Goal: Task Accomplishment & Management: Use online tool/utility

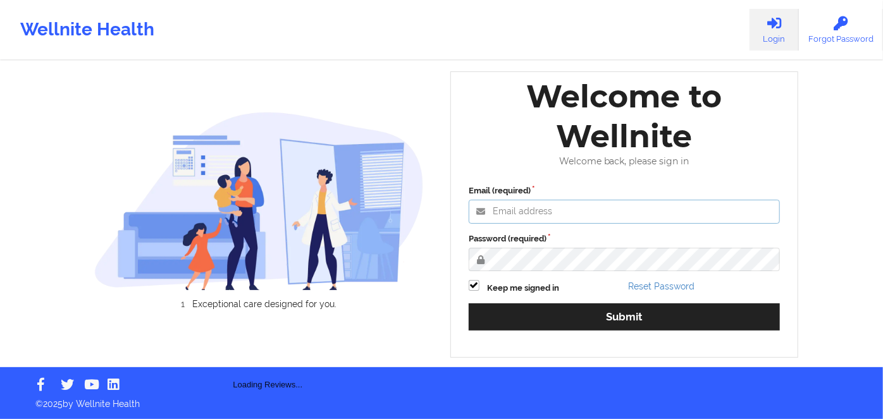
type input "[PERSON_NAME][EMAIL_ADDRESS][DOMAIN_NAME]"
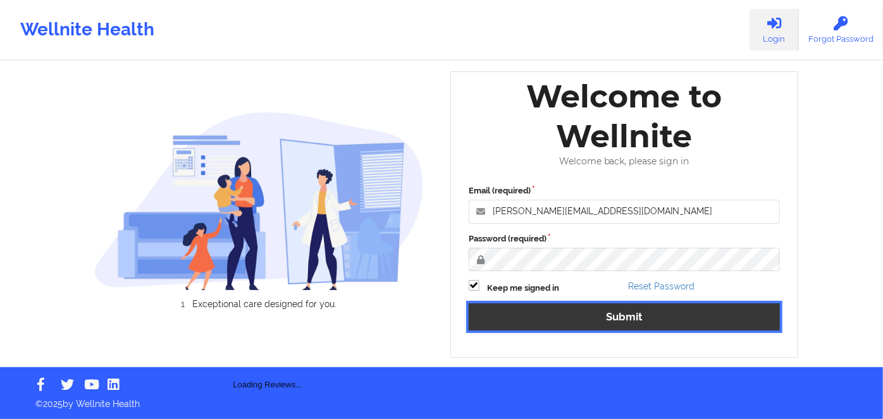
click at [563, 320] on button "Submit" at bounding box center [624, 317] width 311 height 27
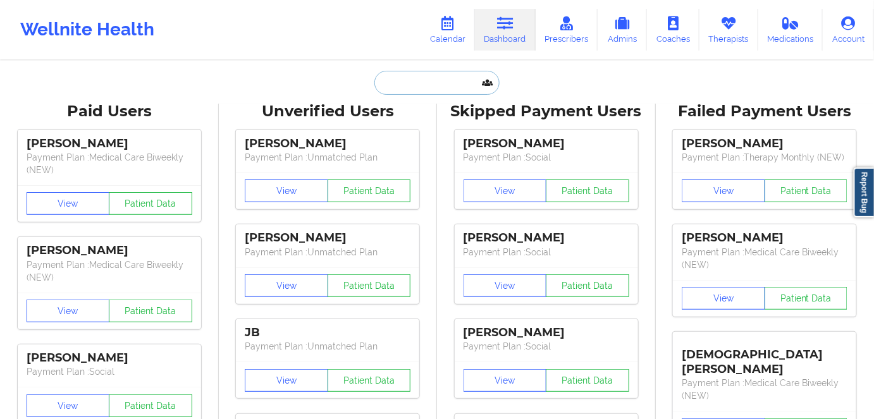
click at [456, 85] on input "text" at bounding box center [437, 83] width 125 height 24
paste input "[PERSON_NAME]"
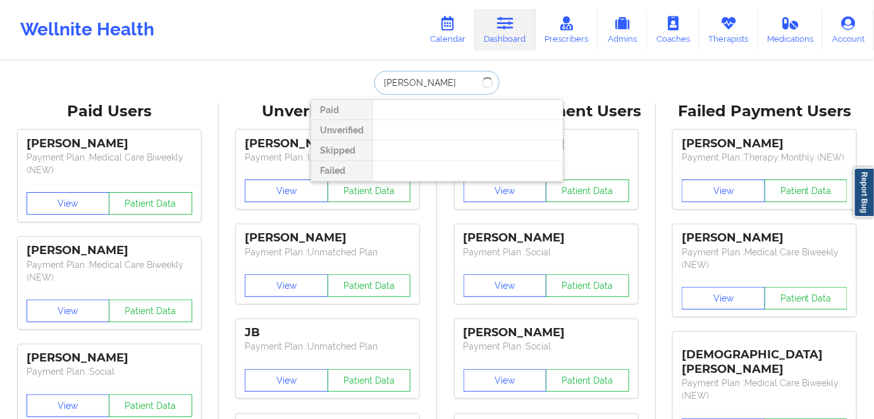
type input "[PERSON_NAME]"
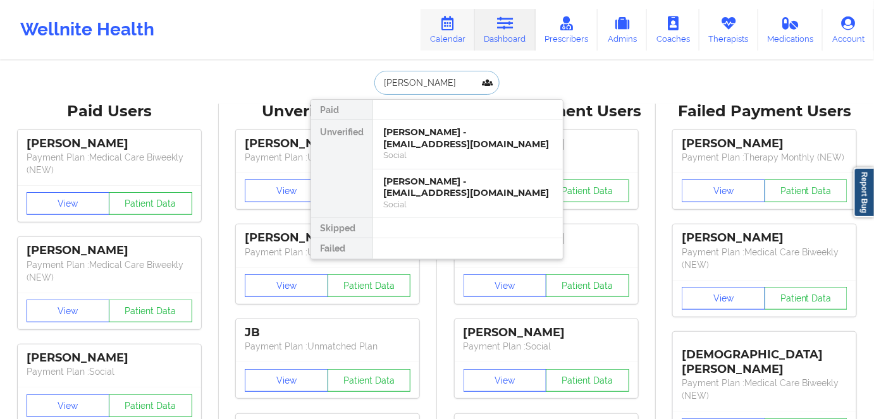
drag, startPoint x: 503, startPoint y: 195, endPoint x: 477, endPoint y: 32, distance: 165.3
click at [503, 195] on div "[PERSON_NAME] - [EMAIL_ADDRESS][DOMAIN_NAME]" at bounding box center [468, 187] width 170 height 23
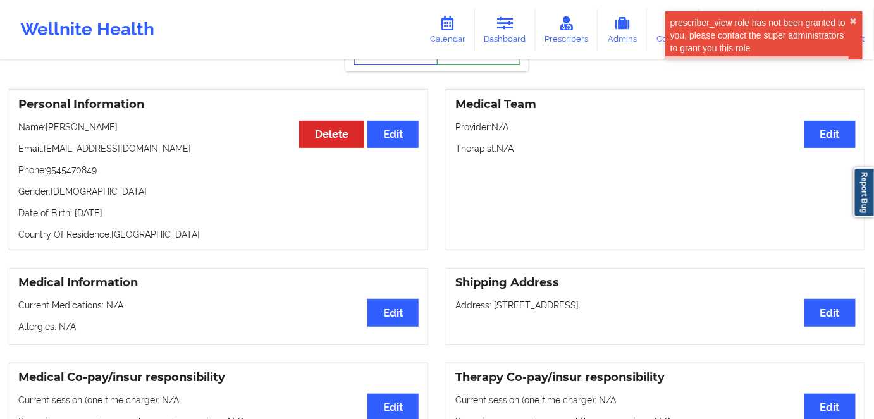
scroll to position [115, 0]
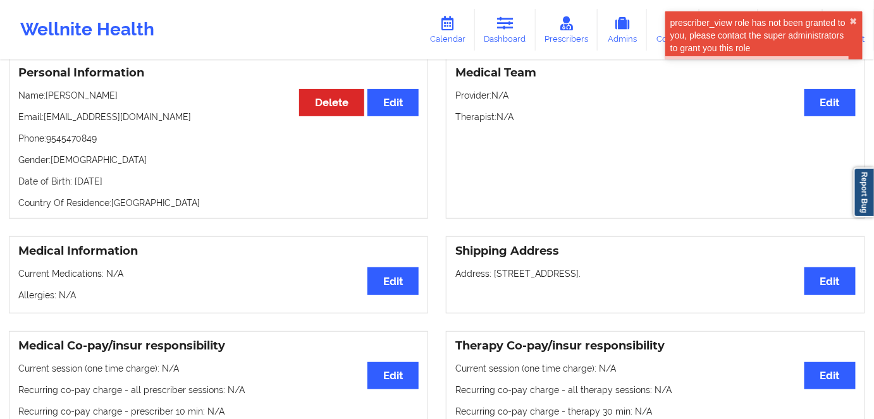
drag, startPoint x: 152, startPoint y: 186, endPoint x: 72, endPoint y: 187, distance: 80.4
click at [72, 187] on p "Date of Birth: [DEMOGRAPHIC_DATA]" at bounding box center [218, 181] width 400 height 13
copy p "[DATE]"
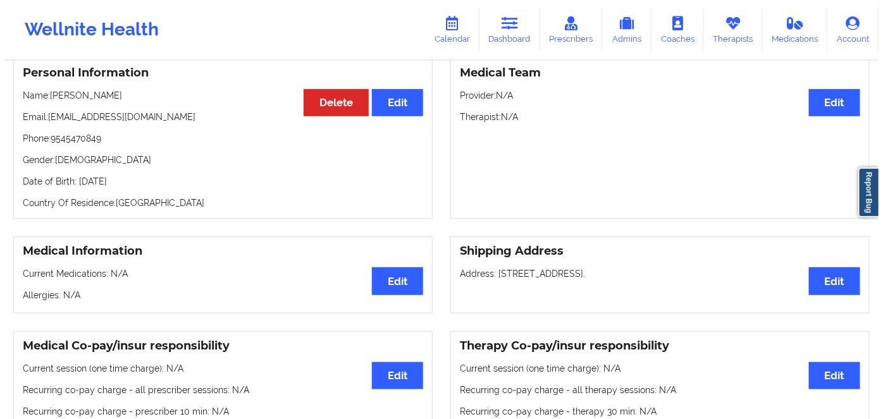
scroll to position [0, 0]
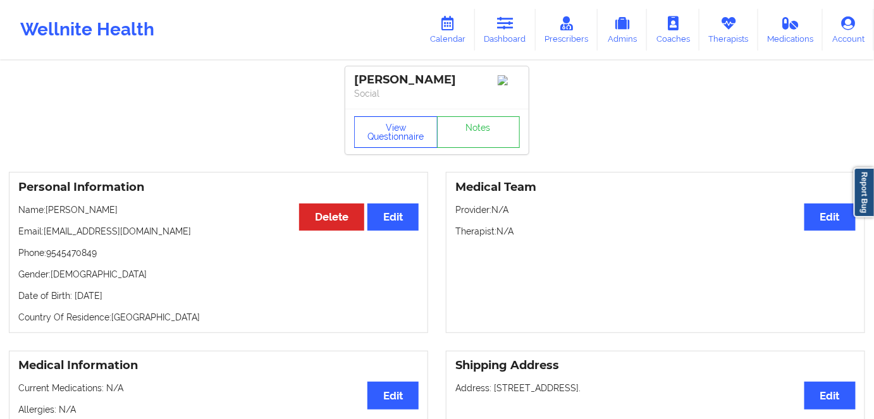
click at [413, 133] on button "View Questionnaire" at bounding box center [396, 132] width 84 height 32
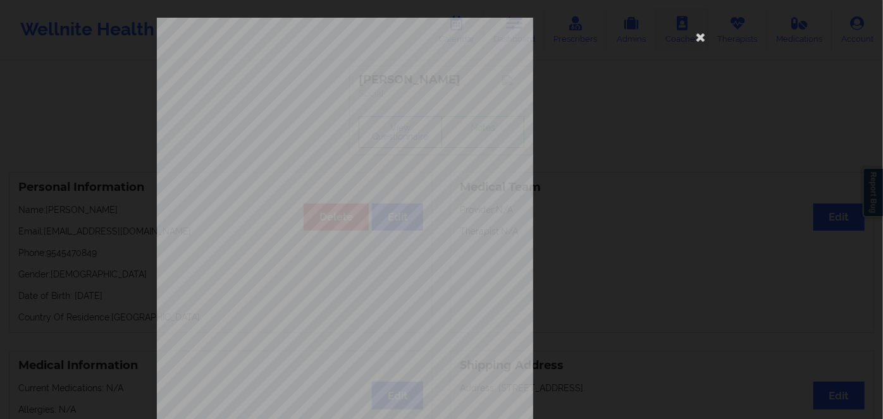
drag, startPoint x: 693, startPoint y: 39, endPoint x: 677, endPoint y: 49, distance: 19.3
click at [694, 39] on icon at bounding box center [701, 37] width 20 height 20
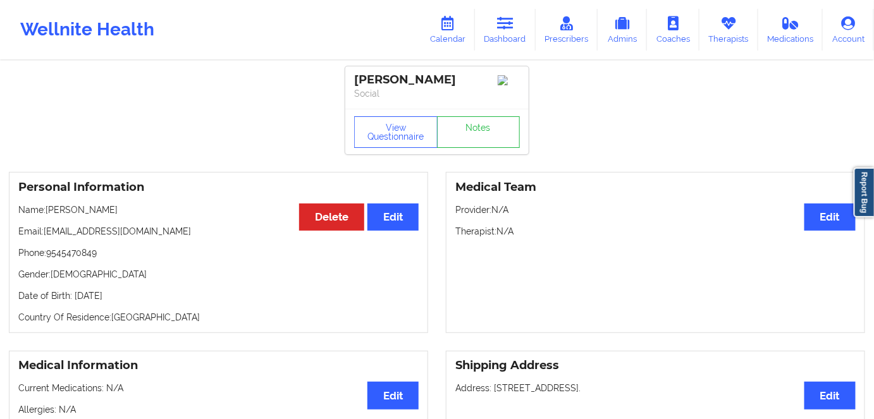
drag, startPoint x: 200, startPoint y: 270, endPoint x: 143, endPoint y: 280, distance: 57.8
click at [174, 275] on div "Personal Information Edit Delete Name: [PERSON_NAME] Email: [EMAIL_ADDRESS][DOM…" at bounding box center [218, 252] width 419 height 161
drag, startPoint x: 145, startPoint y: 295, endPoint x: 120, endPoint y: 297, distance: 24.7
click at [120, 297] on p "Date of Birth: [DEMOGRAPHIC_DATA]" at bounding box center [218, 296] width 400 height 13
copy p "1966"
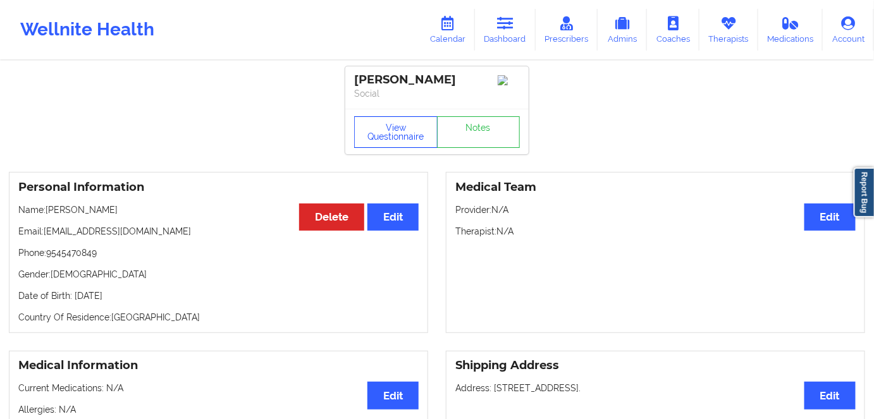
click at [405, 133] on button "View Questionnaire" at bounding box center [396, 132] width 84 height 32
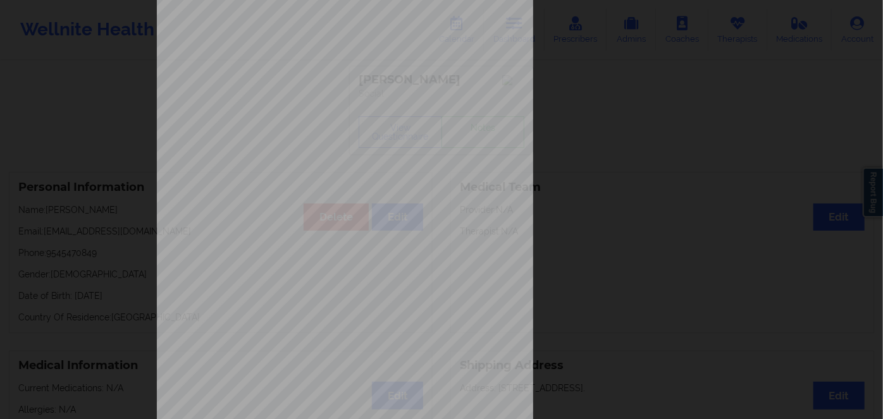
scroll to position [183, 0]
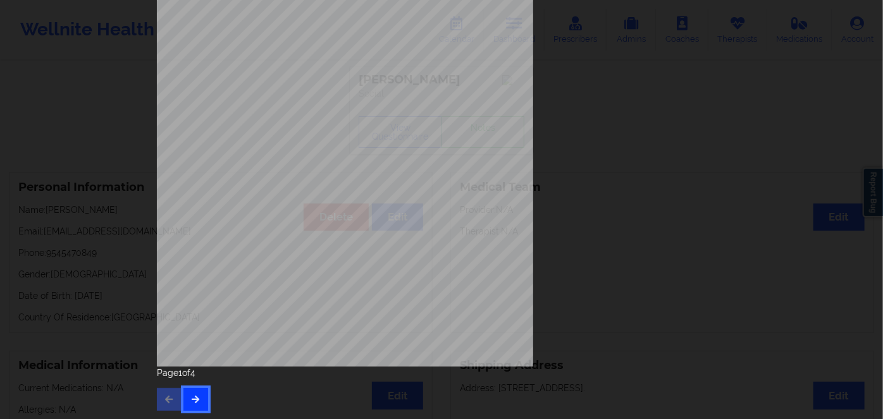
click at [196, 395] on button "button" at bounding box center [195, 399] width 25 height 23
click at [194, 392] on button "button" at bounding box center [195, 399] width 25 height 23
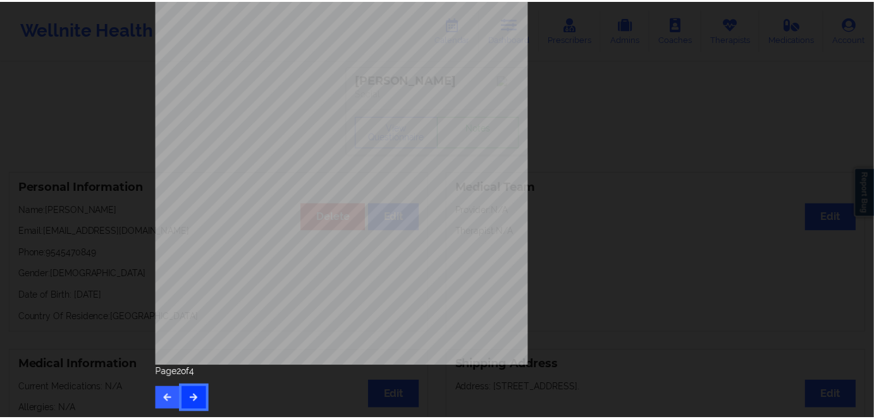
scroll to position [0, 0]
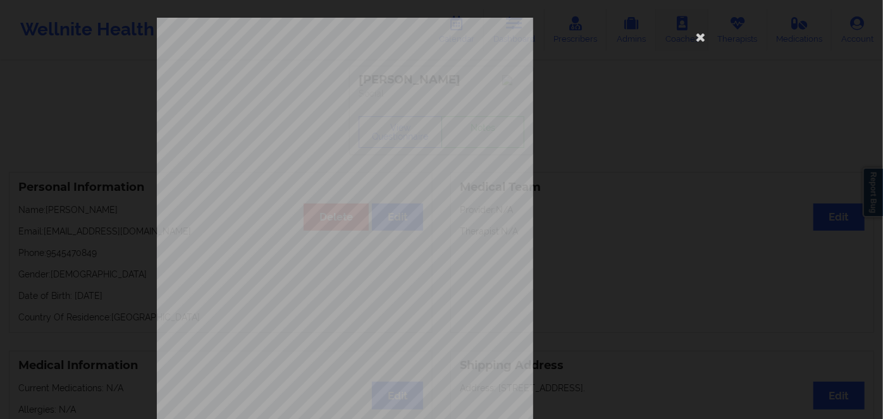
drag, startPoint x: 696, startPoint y: 35, endPoint x: 688, endPoint y: 42, distance: 11.2
click at [697, 35] on icon at bounding box center [701, 37] width 20 height 20
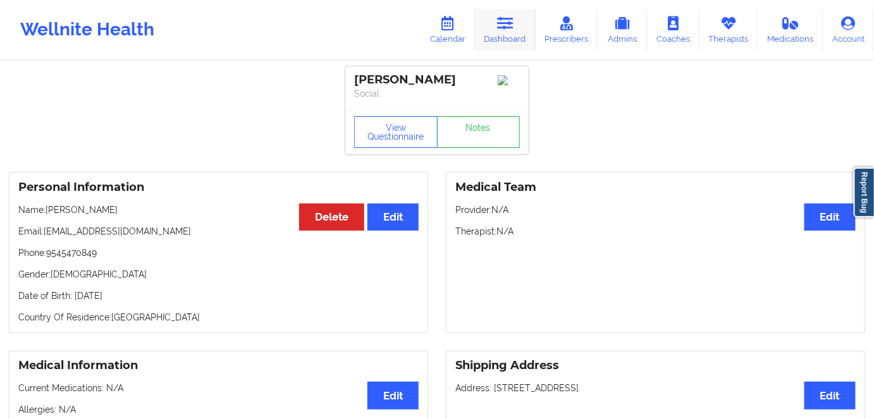
click at [516, 18] on link "Dashboard" at bounding box center [505, 30] width 61 height 42
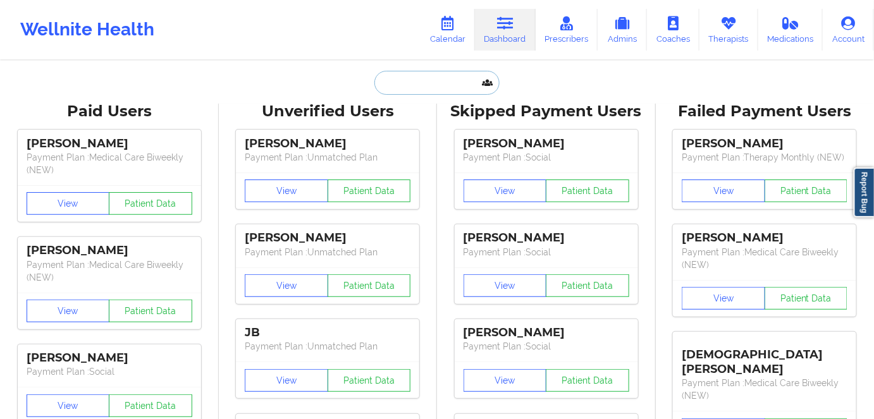
click at [417, 85] on input "text" at bounding box center [437, 83] width 125 height 24
paste input "[EMAIL_ADDRESS][DOMAIN_NAME]"
type input "[EMAIL_ADDRESS][DOMAIN_NAME]"
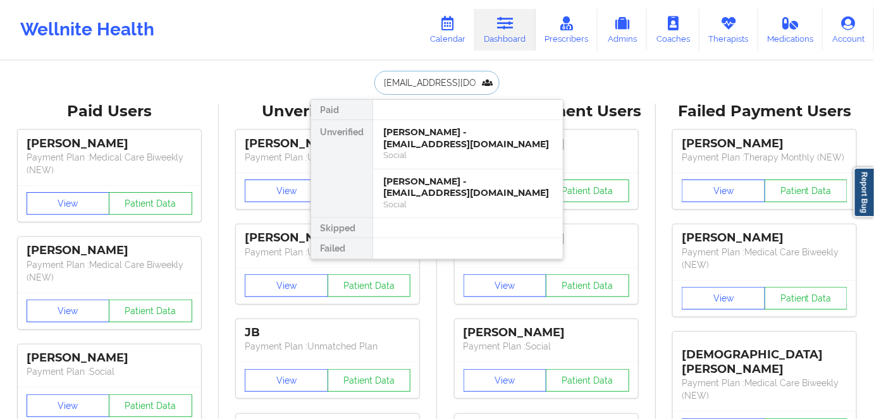
scroll to position [0, 32]
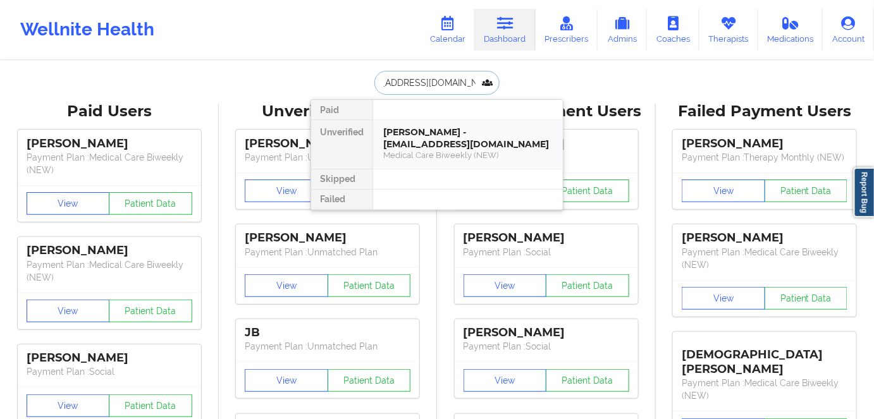
click at [459, 153] on div "Medical Care Biweekly (NEW)" at bounding box center [468, 155] width 170 height 11
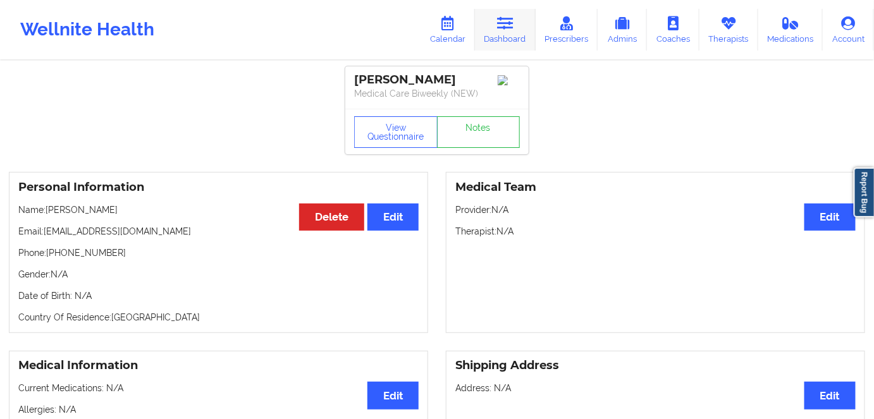
click at [502, 13] on link "Dashboard" at bounding box center [505, 30] width 61 height 42
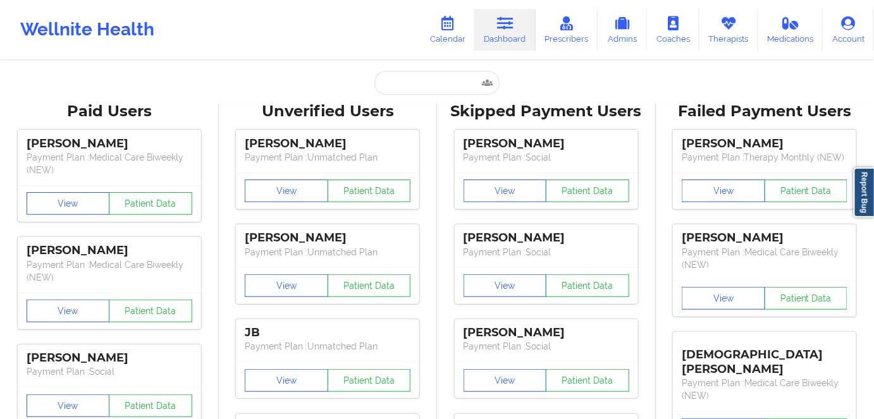
click at [428, 86] on input "text" at bounding box center [437, 83] width 125 height 24
paste input "[EMAIL_ADDRESS][PERSON_NAME][DOMAIN_NAME]"
type input "[EMAIL_ADDRESS][PERSON_NAME][DOMAIN_NAME]"
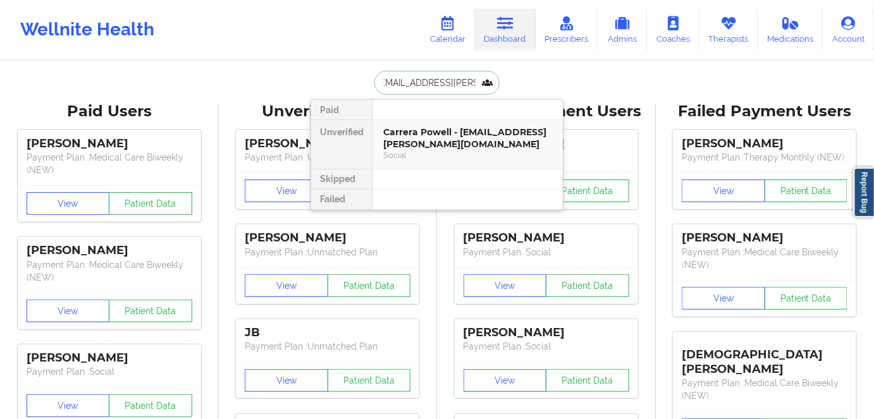
click at [436, 142] on div "Carrera Powell - [EMAIL_ADDRESS][PERSON_NAME][DOMAIN_NAME]" at bounding box center [468, 138] width 170 height 23
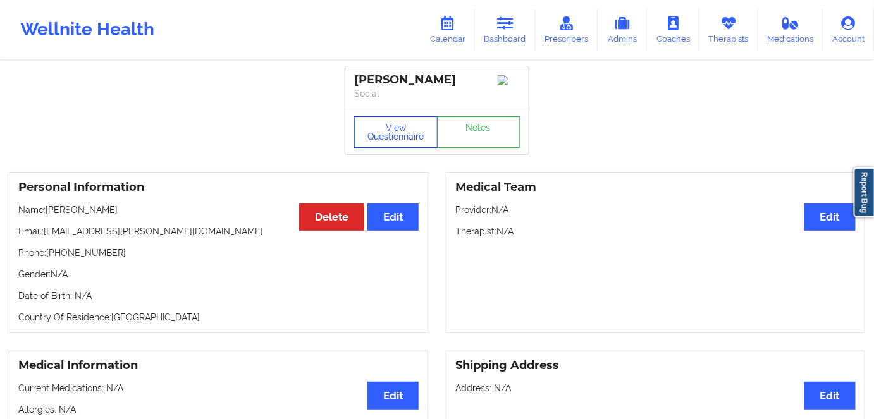
drag, startPoint x: 387, startPoint y: 132, endPoint x: 402, endPoint y: 175, distance: 45.8
click at [387, 133] on button "View Questionnaire" at bounding box center [396, 132] width 84 height 32
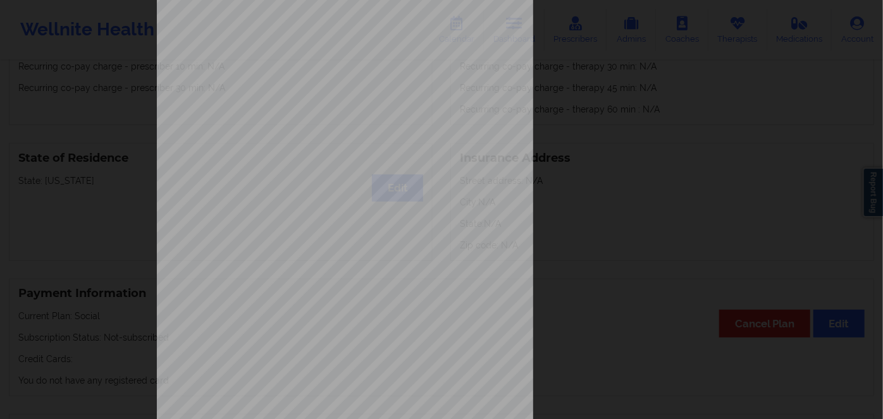
scroll to position [183, 0]
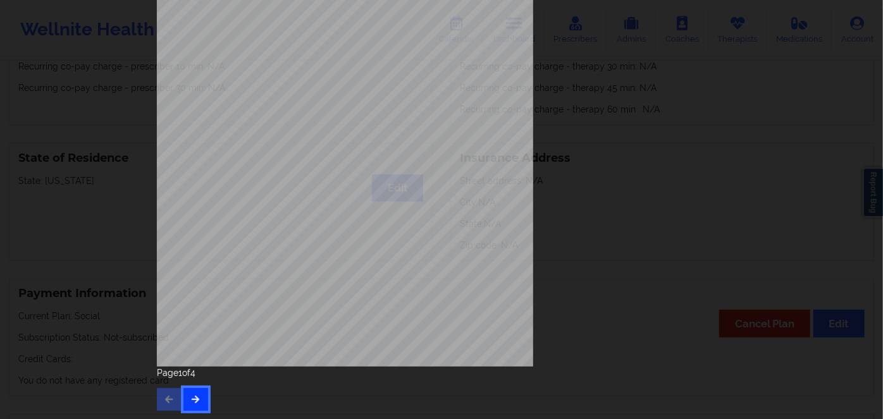
click at [195, 390] on button "button" at bounding box center [195, 399] width 25 height 23
click at [192, 394] on button "button" at bounding box center [195, 399] width 25 height 23
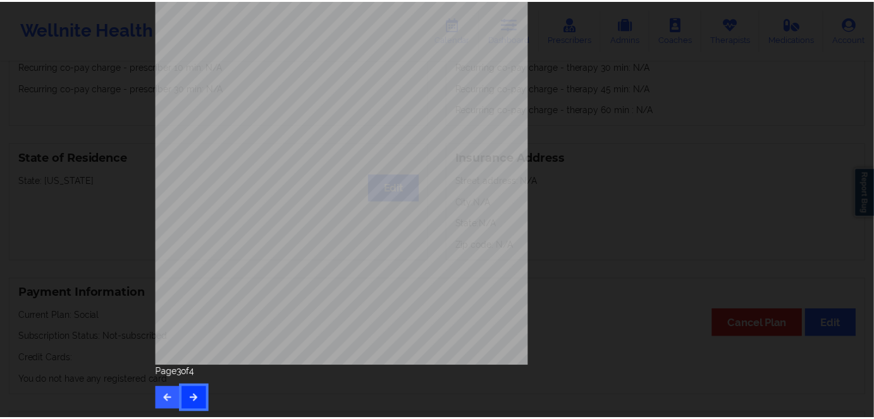
scroll to position [0, 0]
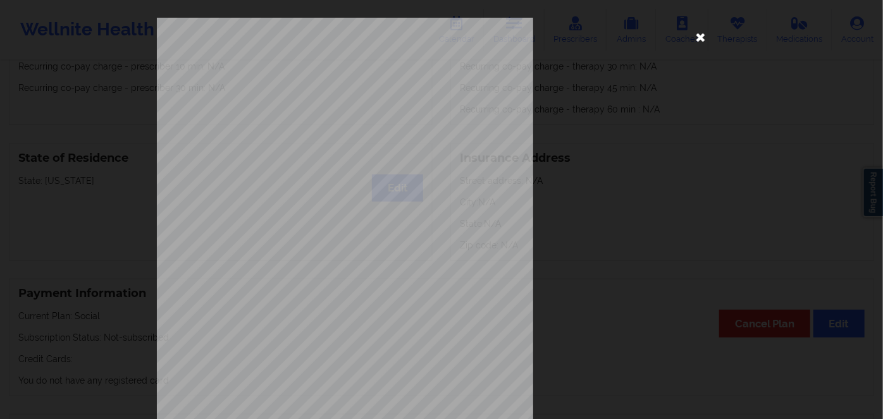
click at [704, 37] on icon at bounding box center [701, 37] width 20 height 20
